Goal: Task Accomplishment & Management: Manage account settings

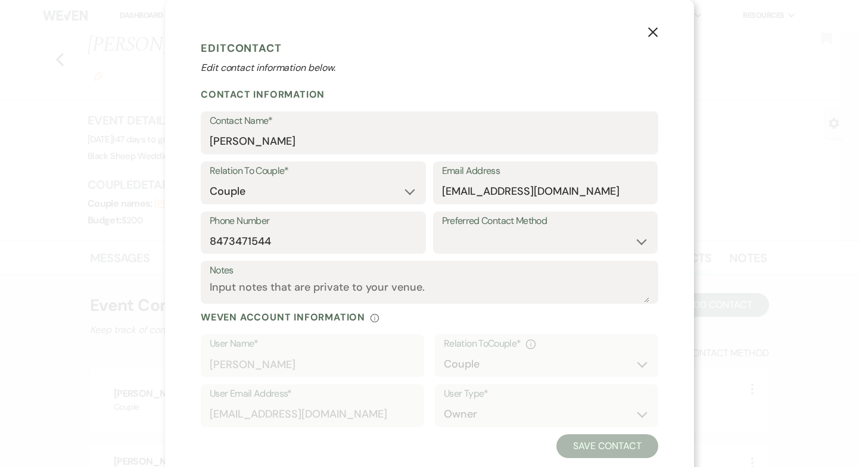
select select "1"
click at [655, 31] on use "button" at bounding box center [653, 32] width 10 height 10
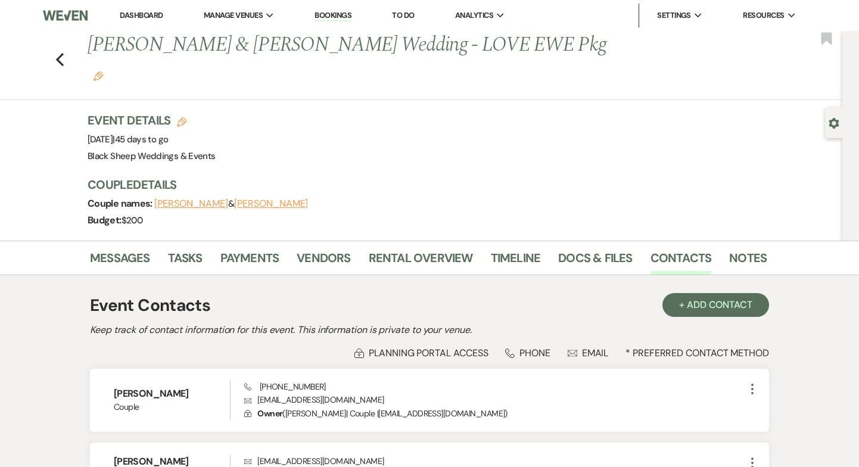
click at [67, 45] on div "Previous [PERSON_NAME] & [PERSON_NAME] Wedding - LOVE EWE Pkg Edit Bookmark" at bounding box center [418, 65] width 848 height 69
click at [57, 52] on icon "Previous" at bounding box center [59, 59] width 9 height 14
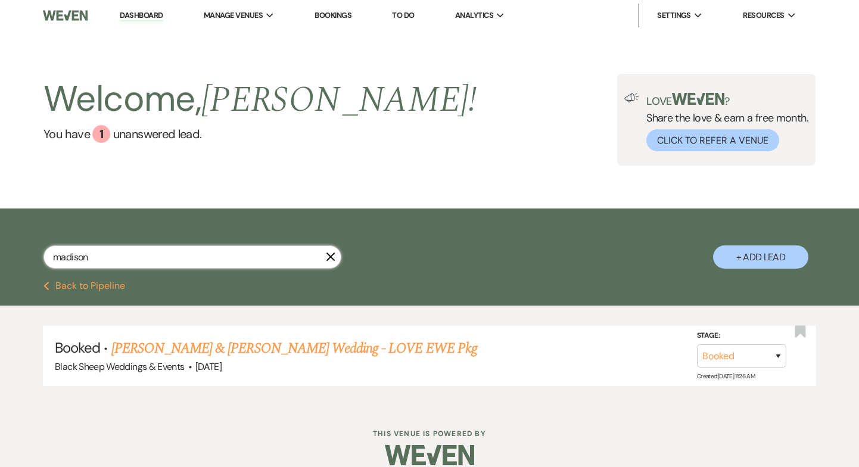
drag, startPoint x: 91, startPoint y: 260, endPoint x: 26, endPoint y: 256, distance: 65.6
click at [26, 256] on div "madison X + Add Lead" at bounding box center [430, 246] width 858 height 64
type input "buch"
select select "5"
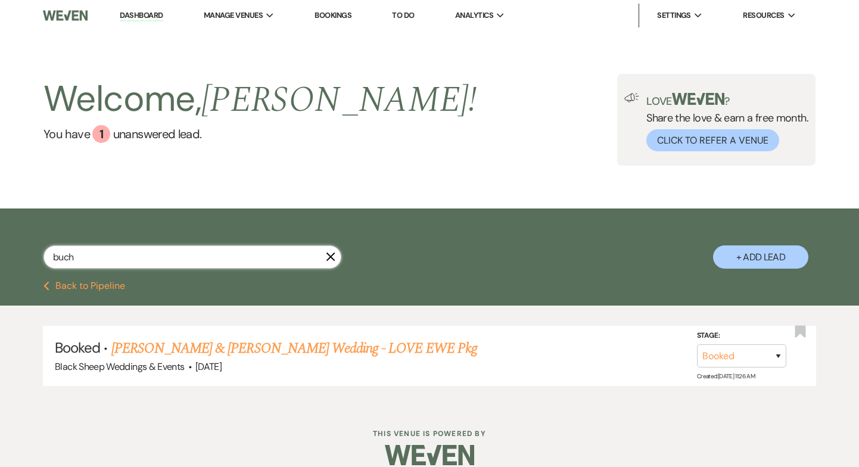
select select "8"
select select "6"
type input "buch"
click at [245, 351] on link "[PERSON_NAME] & [PERSON_NAME] Wedding" at bounding box center [244, 348] width 267 height 21
